Goal: Use online tool/utility: Use online tool/utility

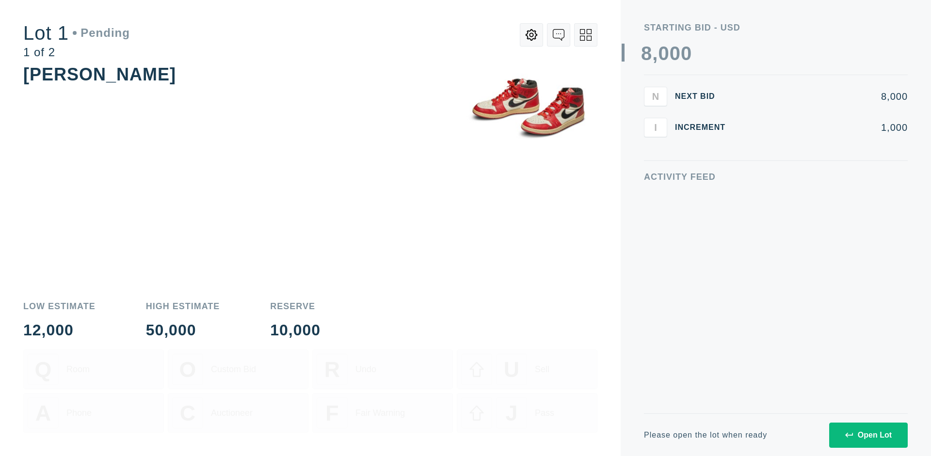
click at [868, 435] on div "Open Lot" at bounding box center [868, 435] width 47 height 9
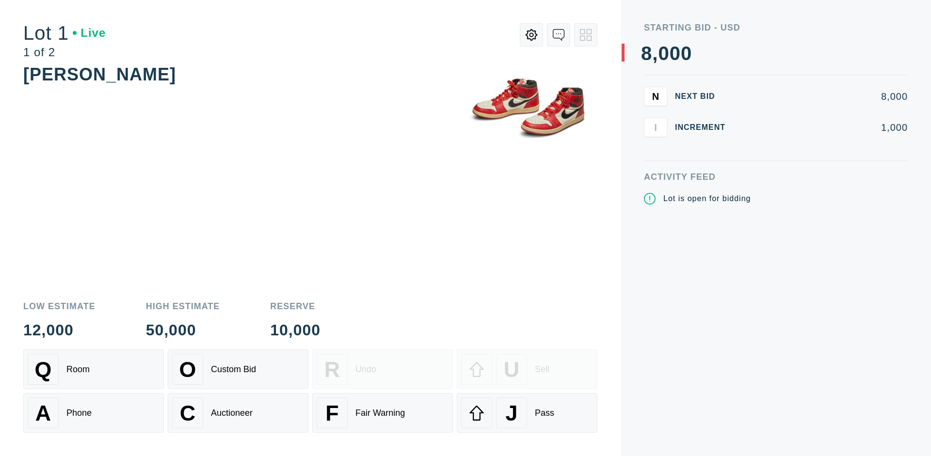
click at [94, 369] on div "Q Room" at bounding box center [94, 369] width 132 height 31
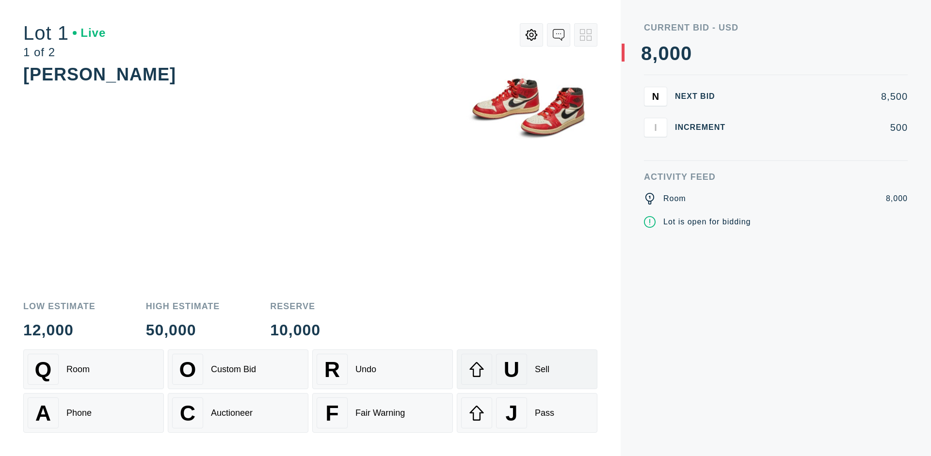
click at [527, 369] on div "U Sell" at bounding box center [527, 369] width 132 height 31
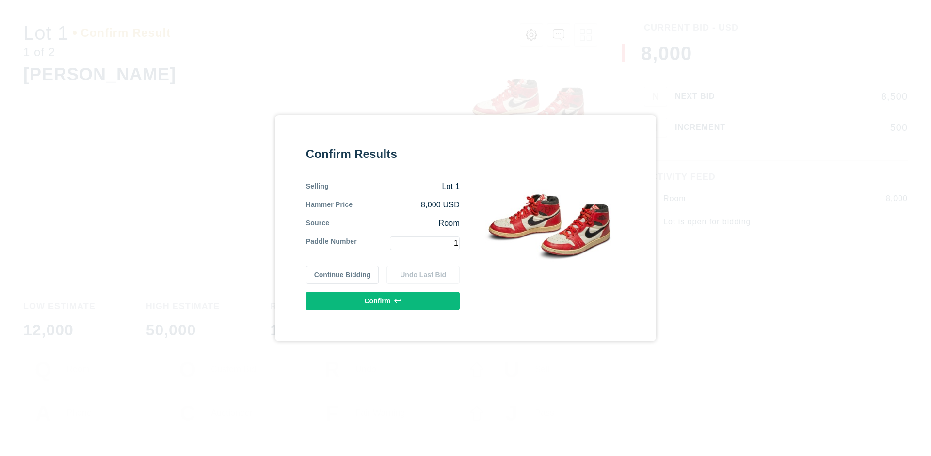
type input "1"
click at [383, 301] on button "Confirm" at bounding box center [383, 301] width 154 height 18
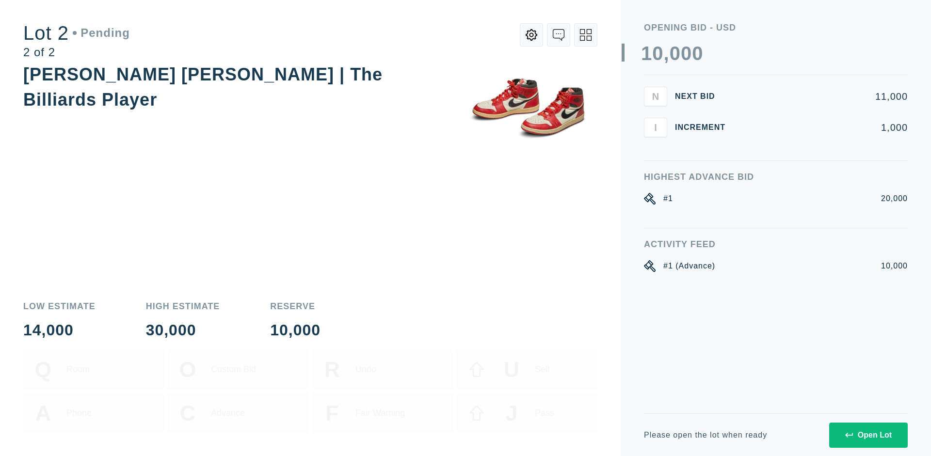
click at [868, 435] on div "Open Lot" at bounding box center [868, 435] width 47 height 9
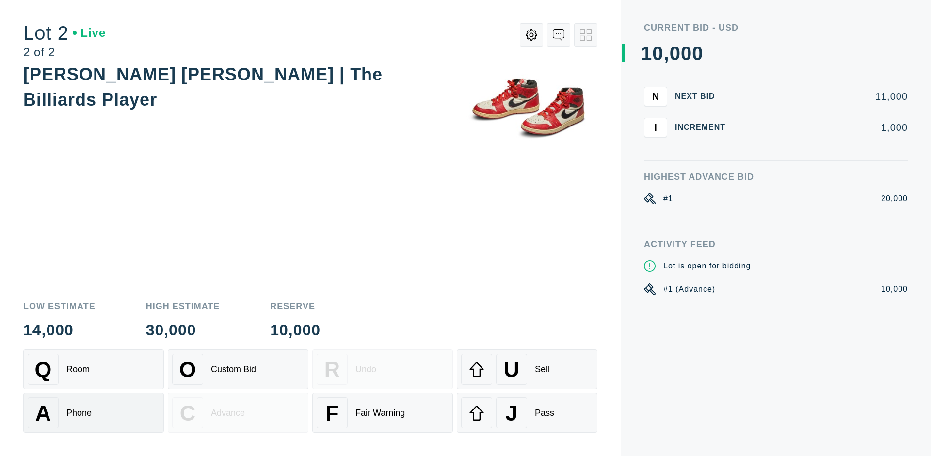
click at [94, 413] on div "A Phone" at bounding box center [94, 412] width 132 height 31
